Goal: Task Accomplishment & Management: Use online tool/utility

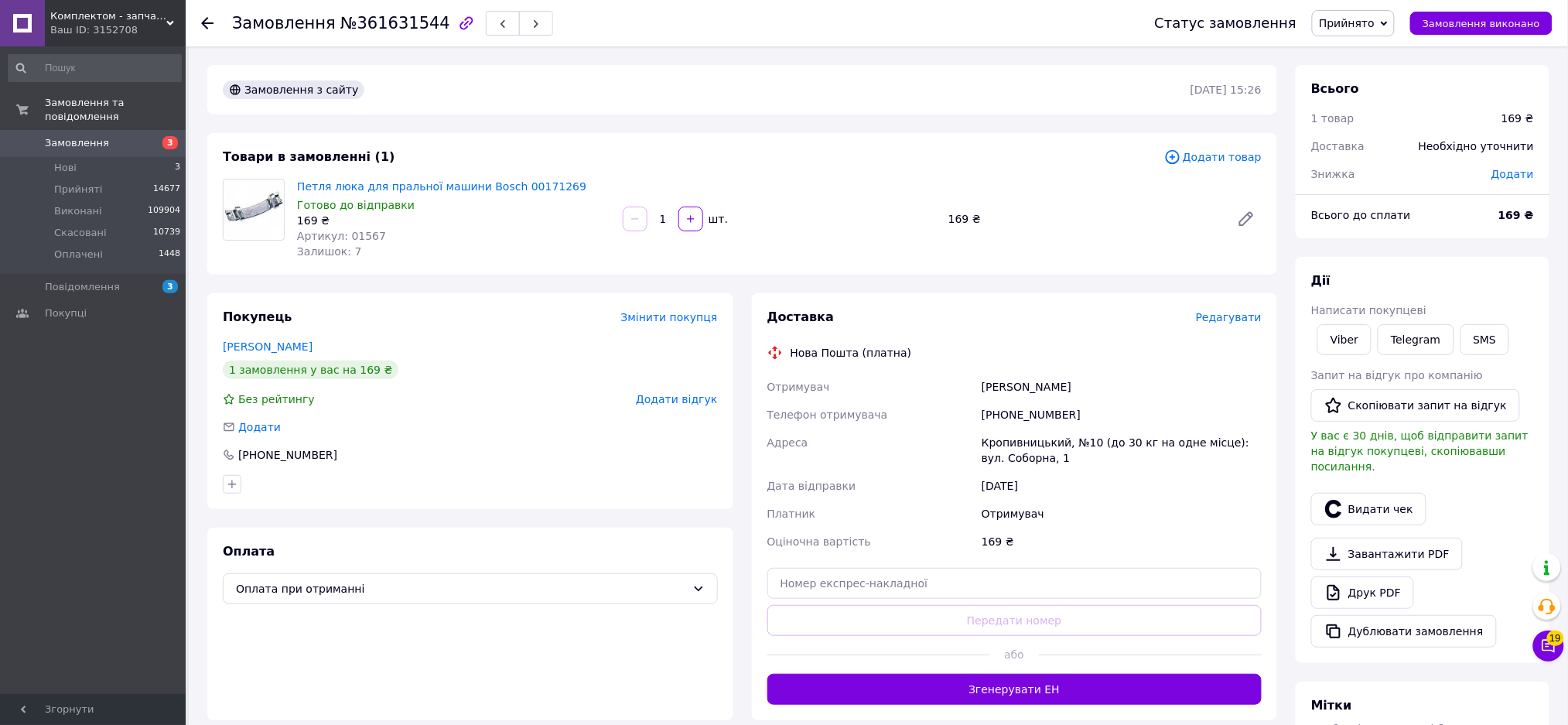
click at [1205, 166] on span "Додати товар" at bounding box center [1213, 157] width 97 height 17
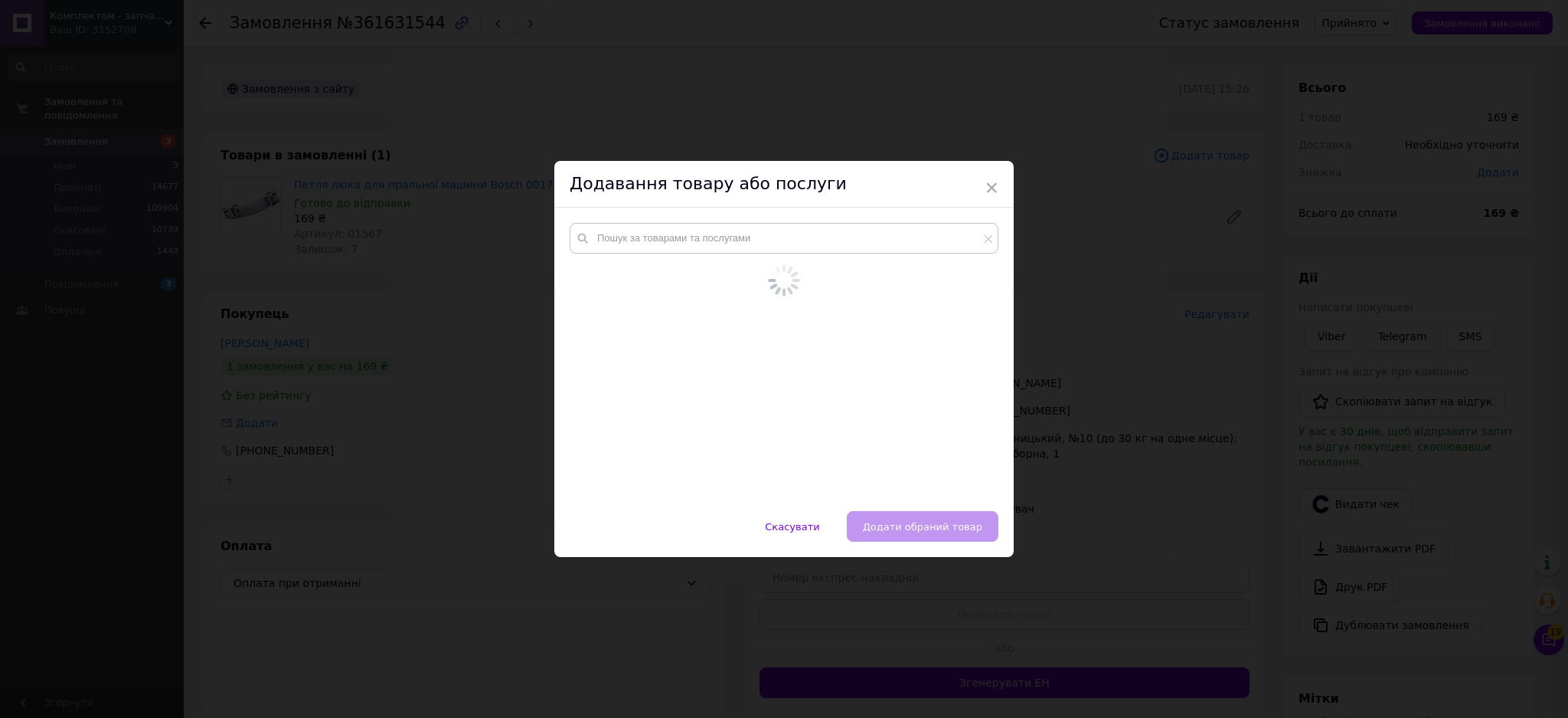
click at [678, 237] on div at bounding box center [784, 359] width 460 height 303
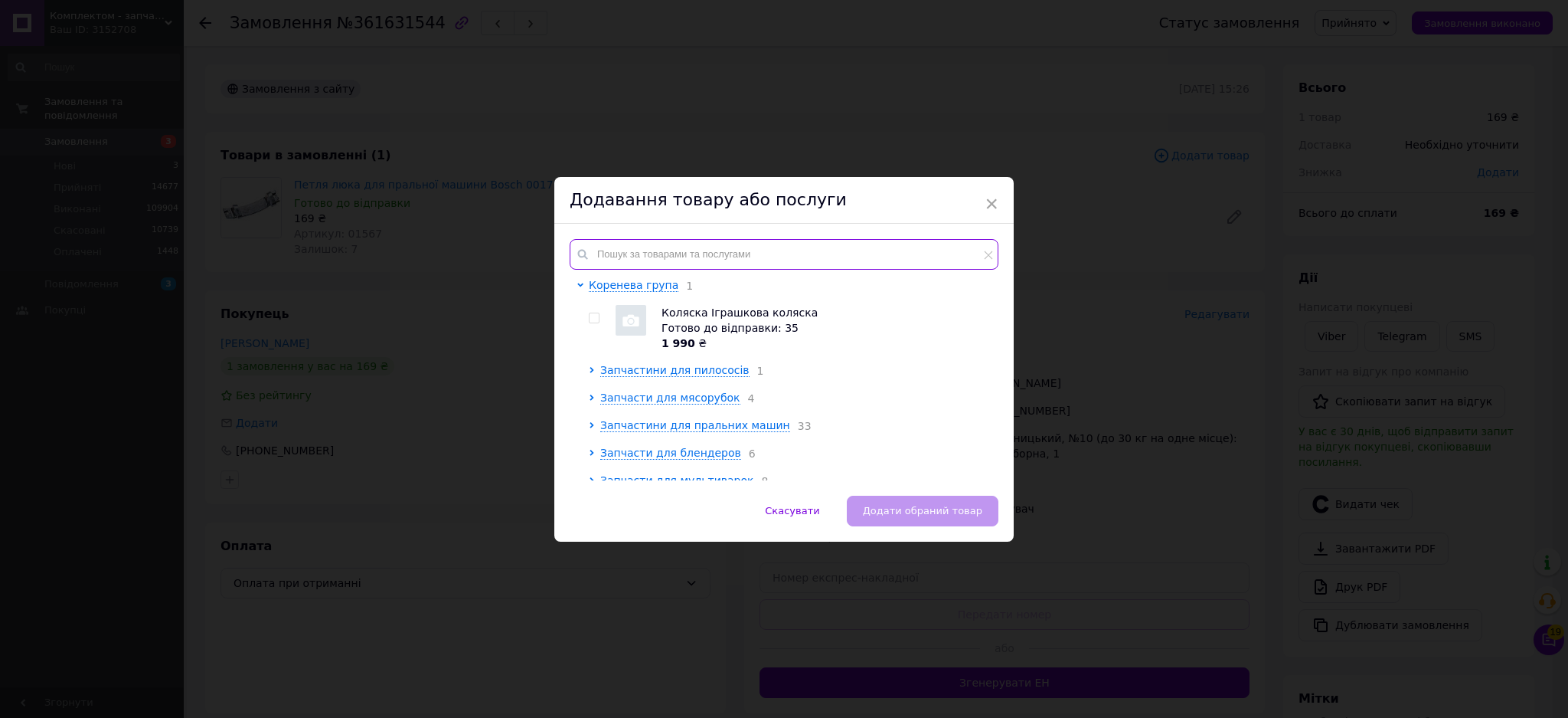
click at [683, 261] on input "text" at bounding box center [784, 254] width 429 height 30
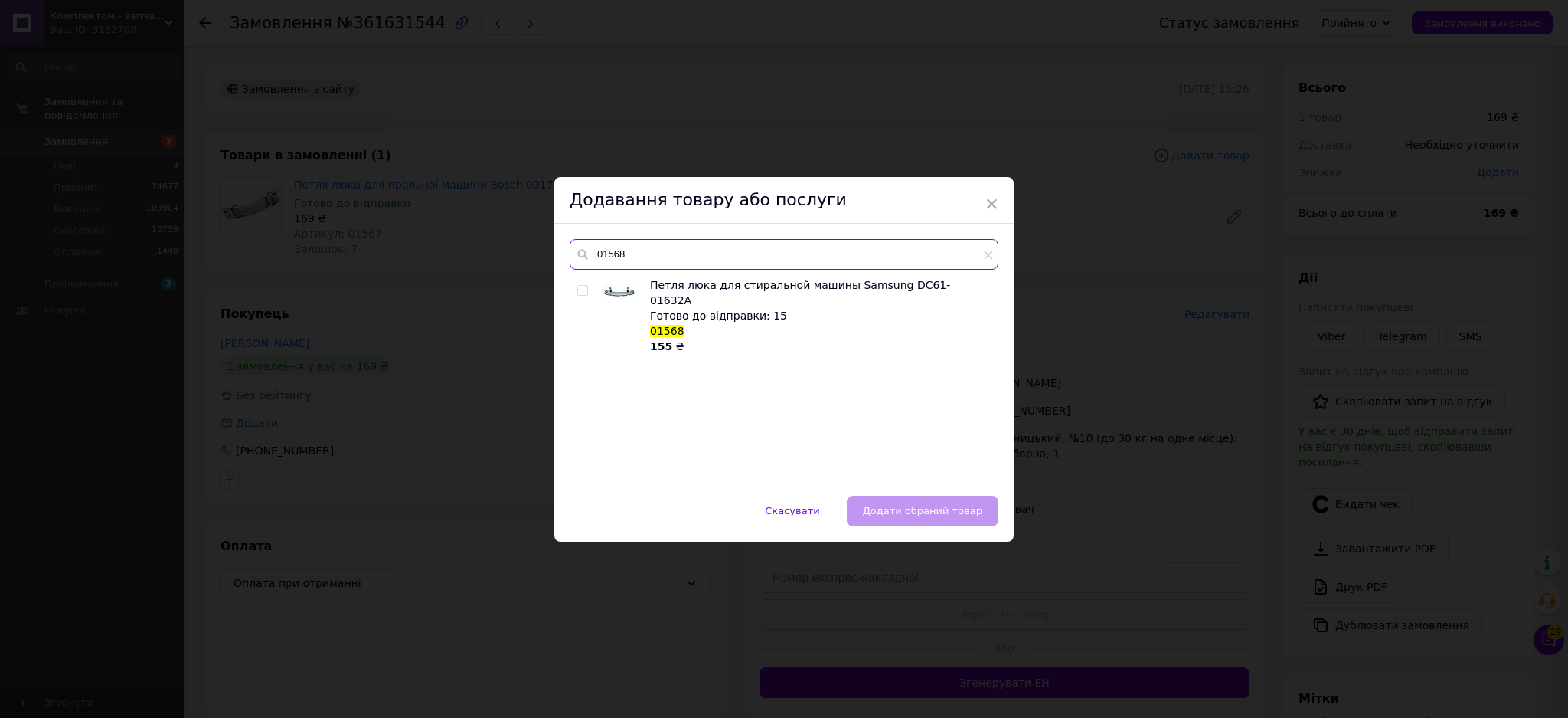
type input "01568"
click at [711, 296] on span "Петля люка для стиральной машины Samsung DC61-01632A" at bounding box center [800, 292] width 301 height 27
click at [580, 290] on input "checkbox" at bounding box center [582, 291] width 10 height 10
checkbox input "true"
click at [931, 507] on span "Додати обраний товар" at bounding box center [923, 511] width 120 height 12
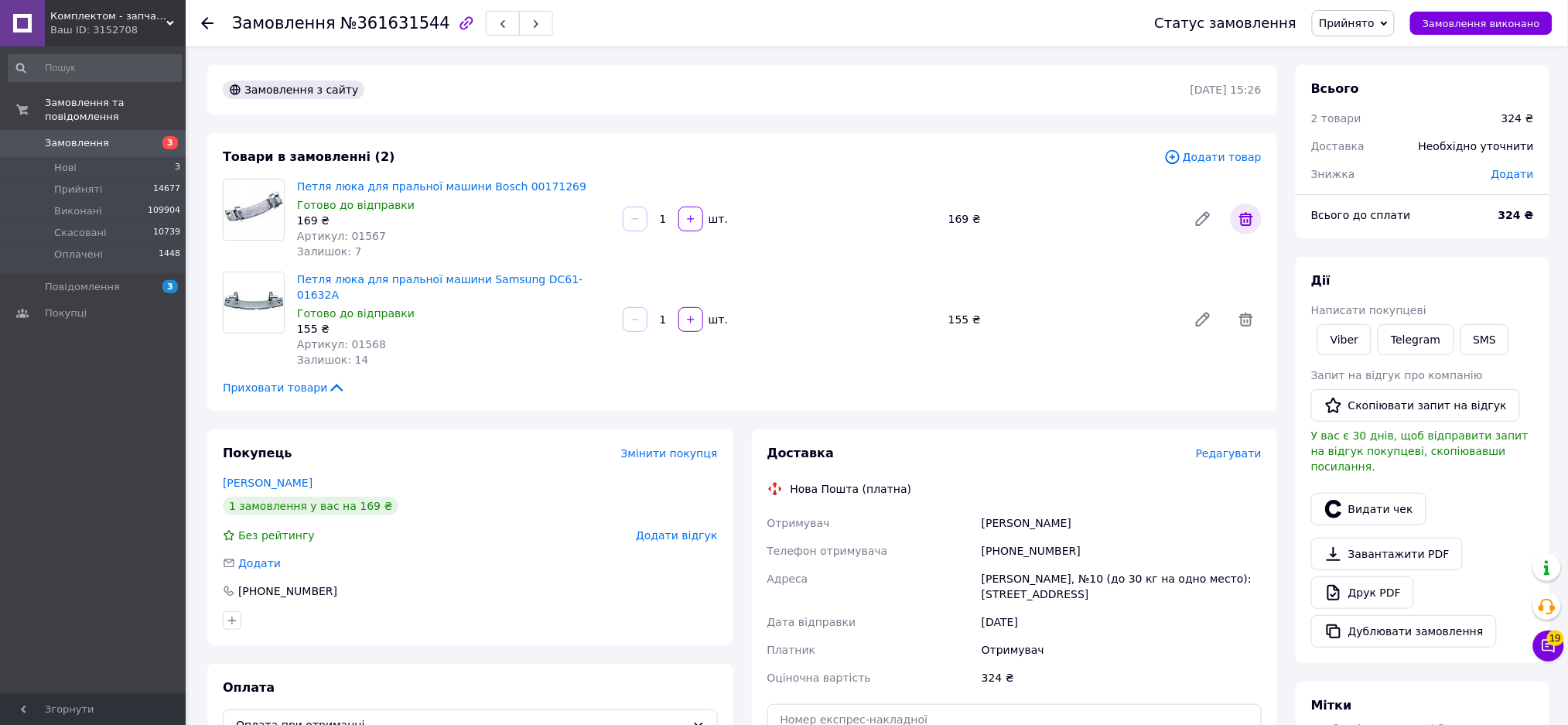
click at [1241, 228] on icon at bounding box center [1246, 219] width 19 height 19
